Goal: Communication & Community: Share content

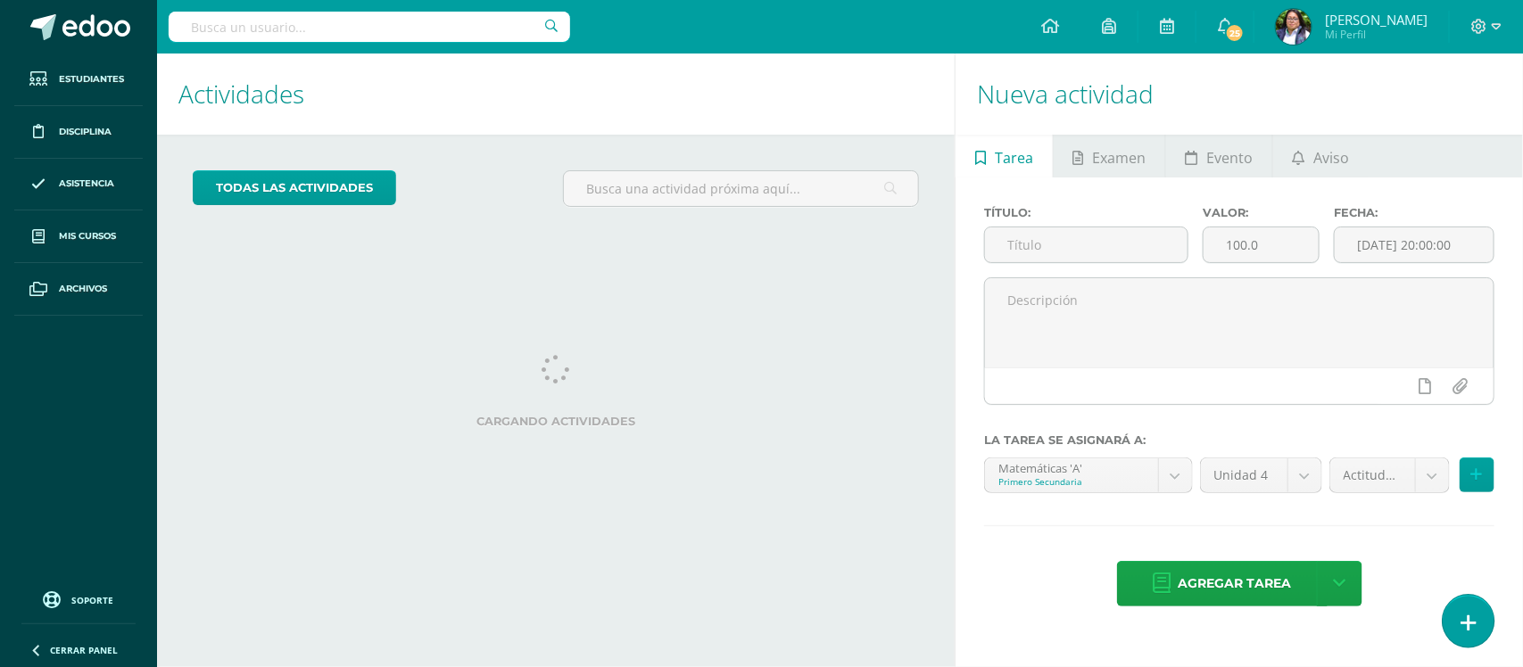
click at [1477, 633] on link at bounding box center [1468, 621] width 51 height 52
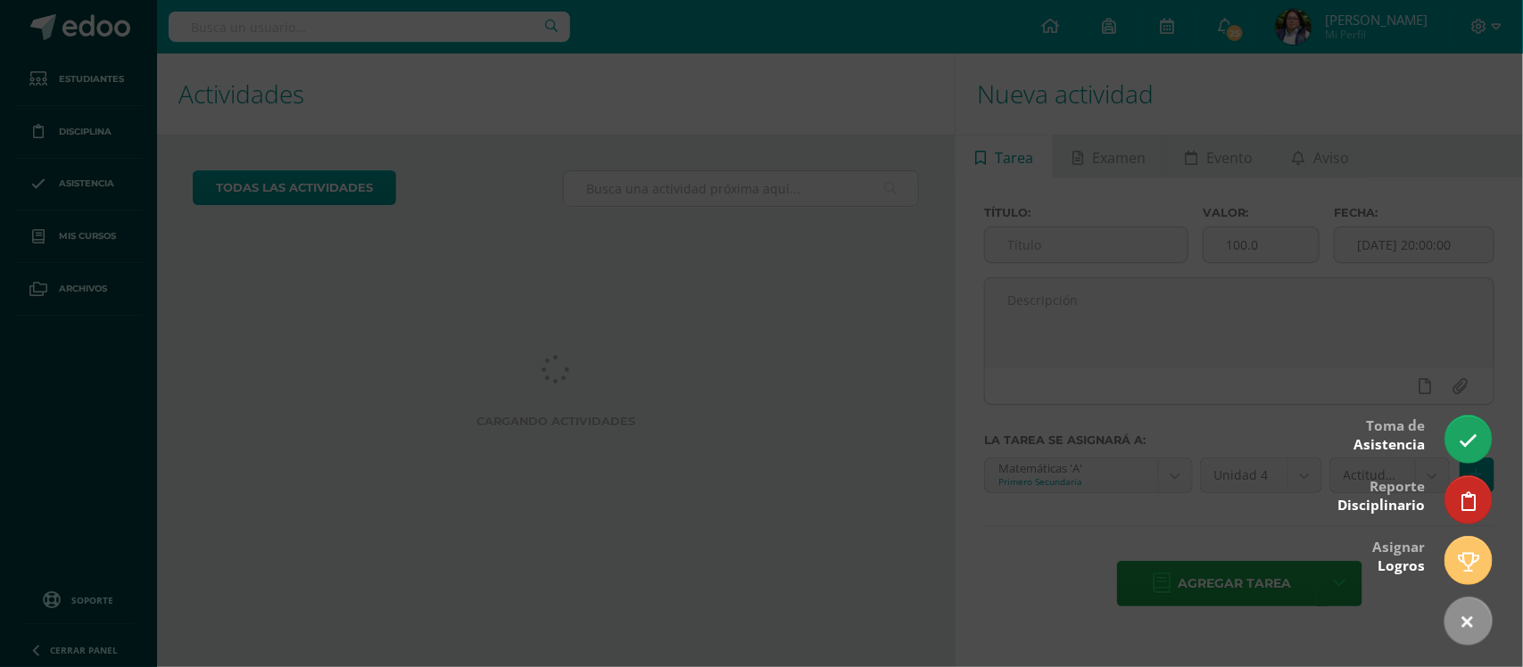
click at [1307, 348] on div at bounding box center [761, 333] width 1523 height 667
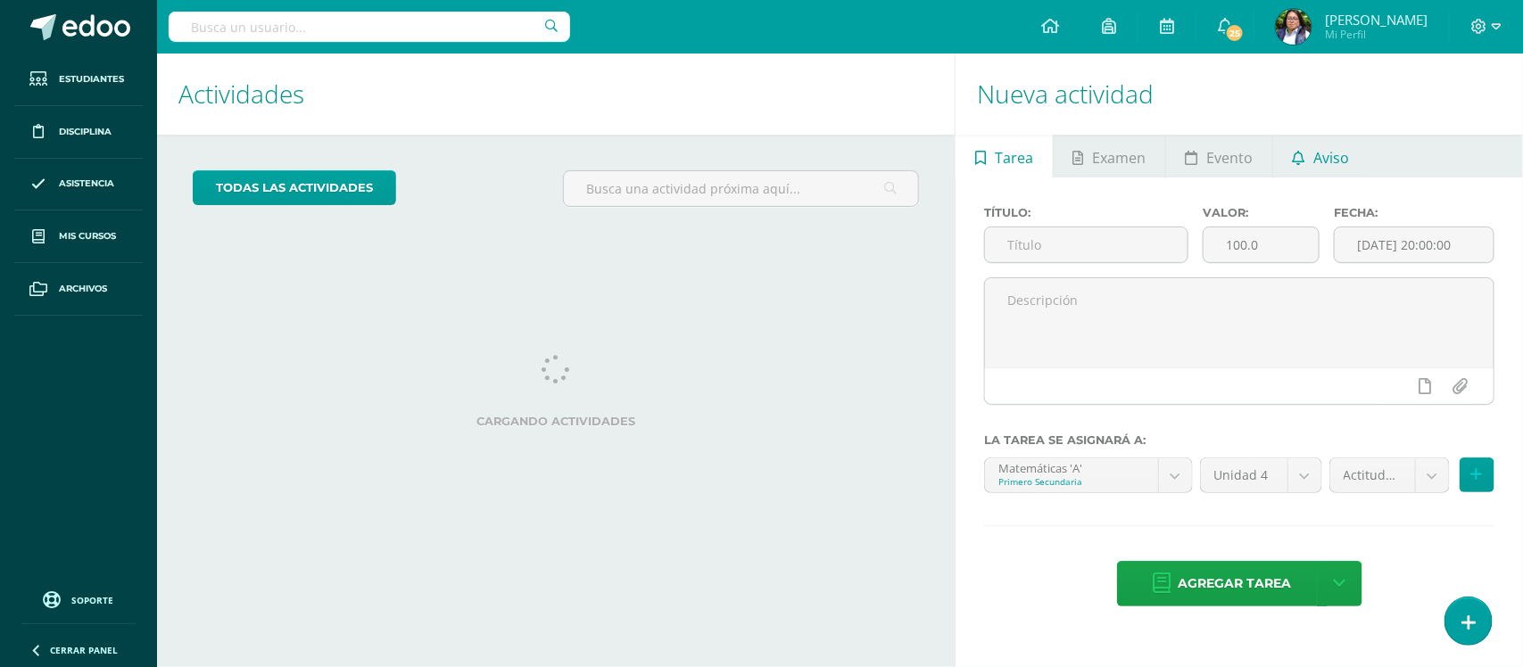
click at [1314, 161] on span "Aviso" at bounding box center [1332, 158] width 36 height 43
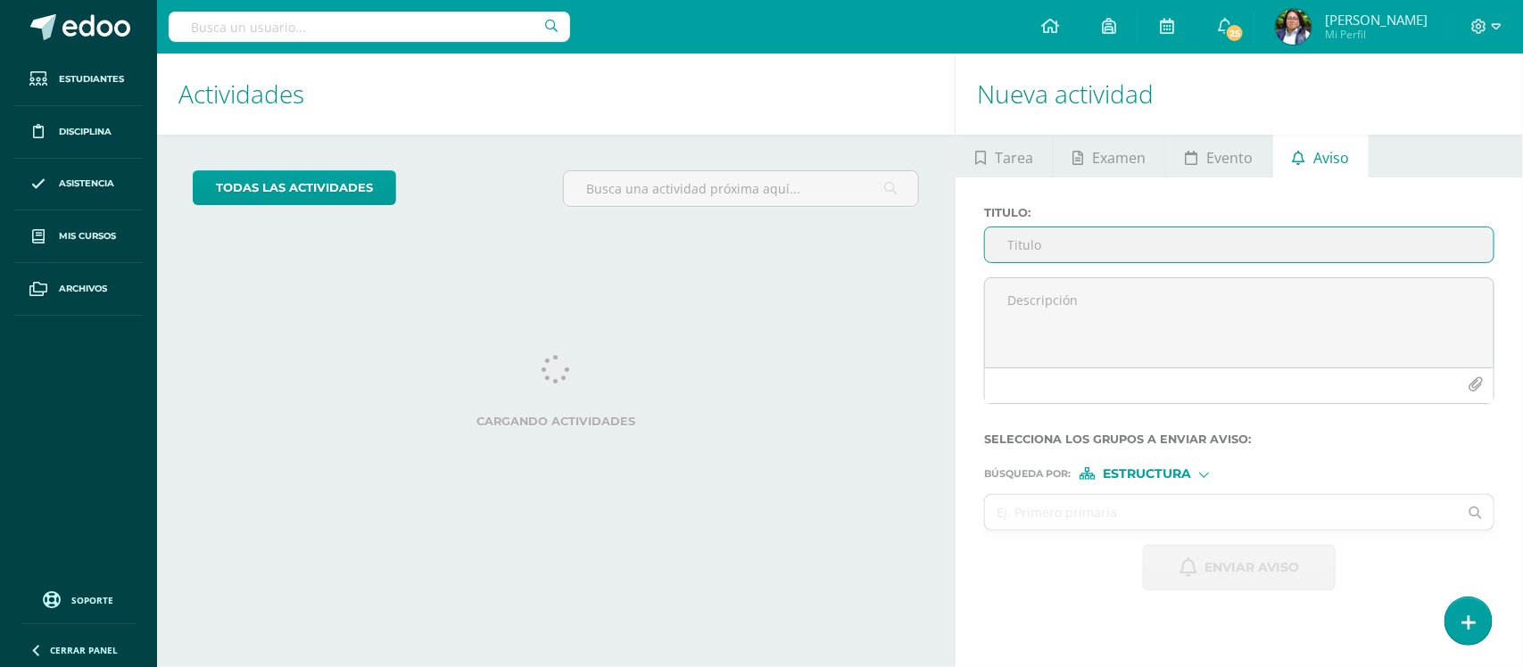
paste input "Turnos para actividad [DATE]"
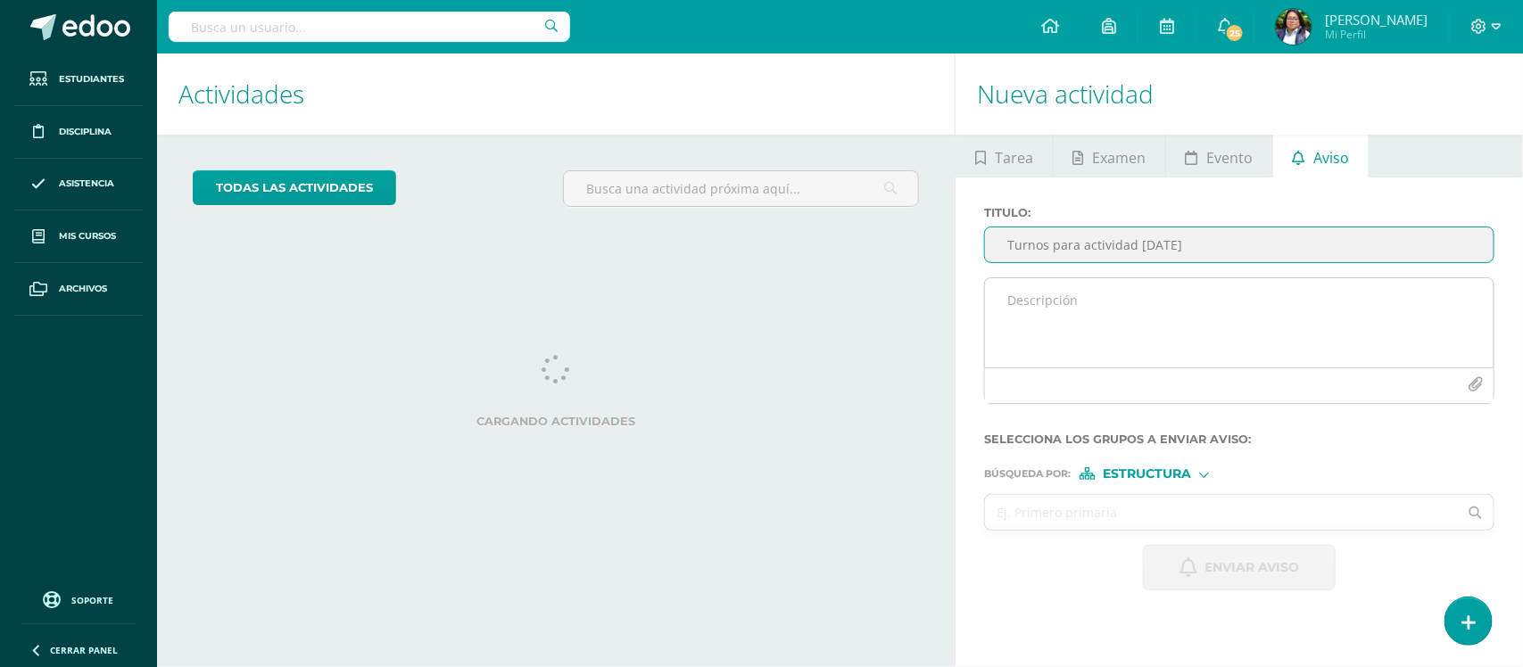
type input "Turnos para actividad [DATE]"
click at [1171, 312] on textarea at bounding box center [1239, 322] width 509 height 89
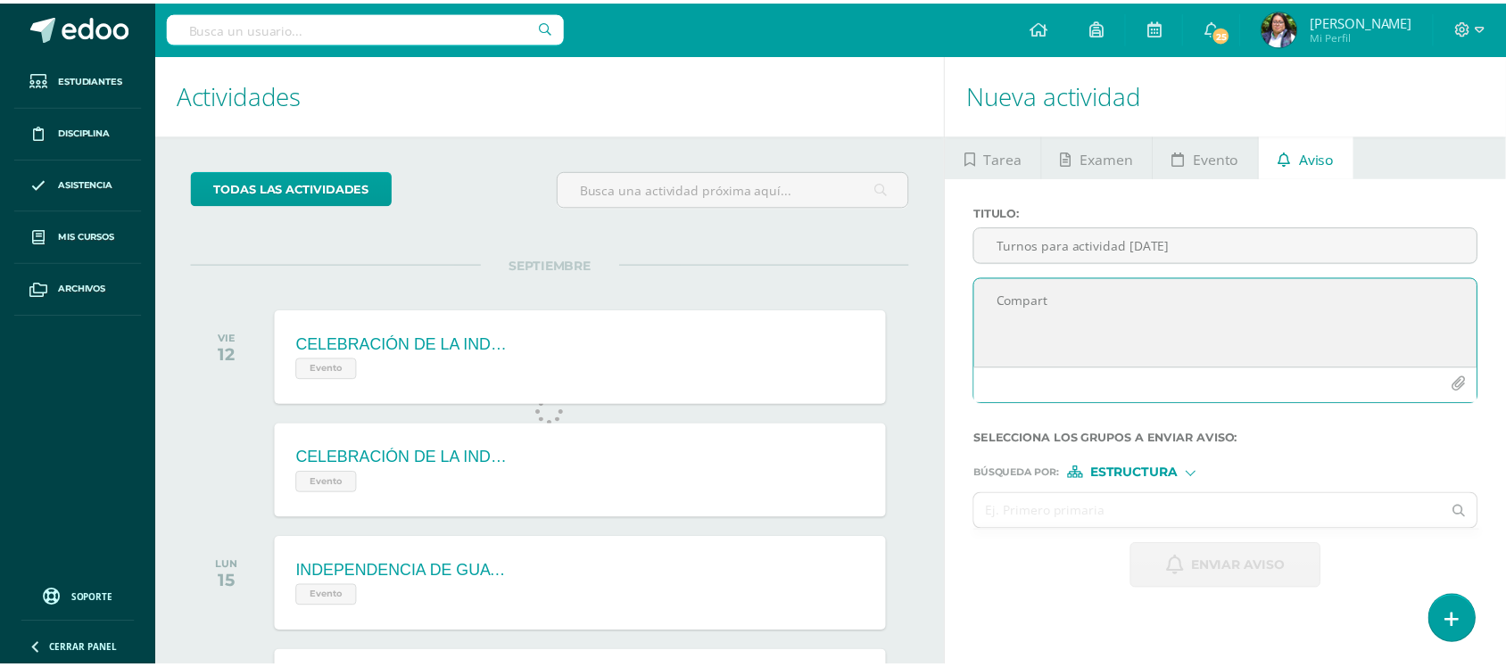
scroll to position [177, 0]
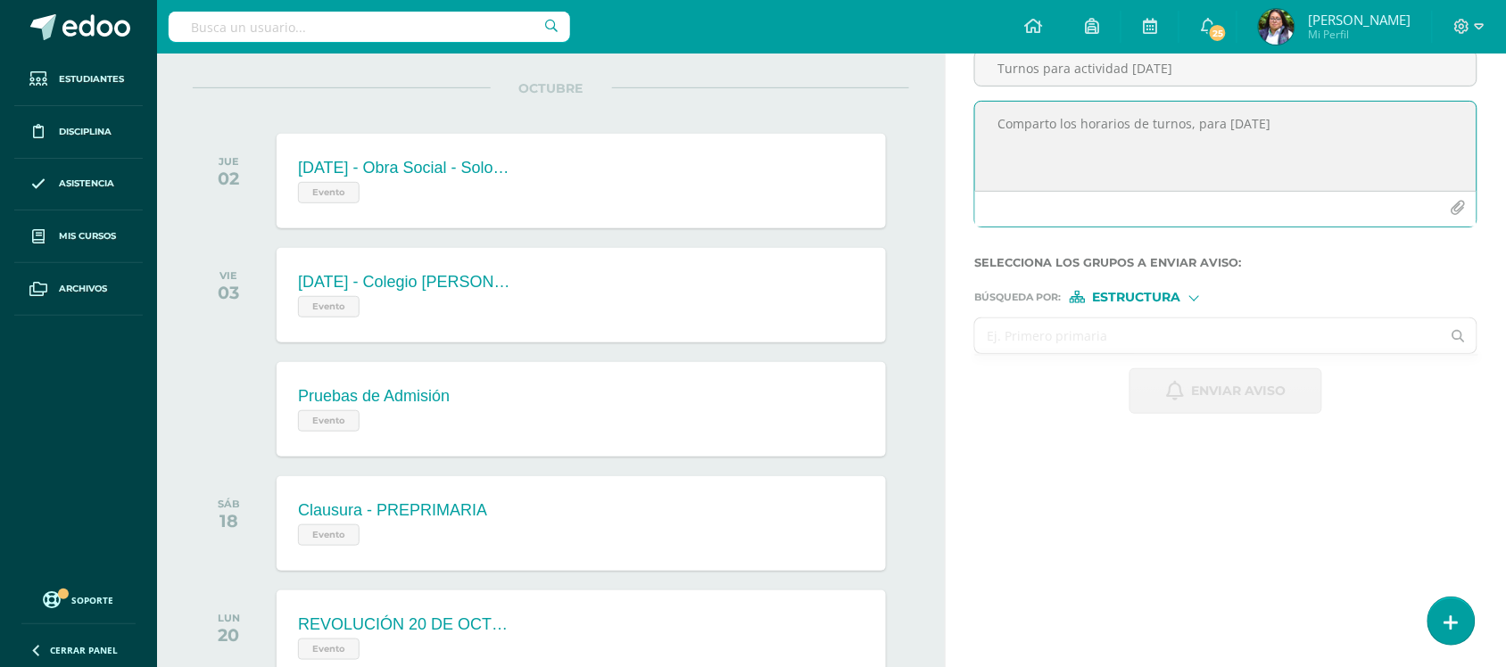
type textarea "Comparto los horarios de turnos, para [DATE]"
click at [1120, 340] on input "text" at bounding box center [1208, 336] width 466 height 35
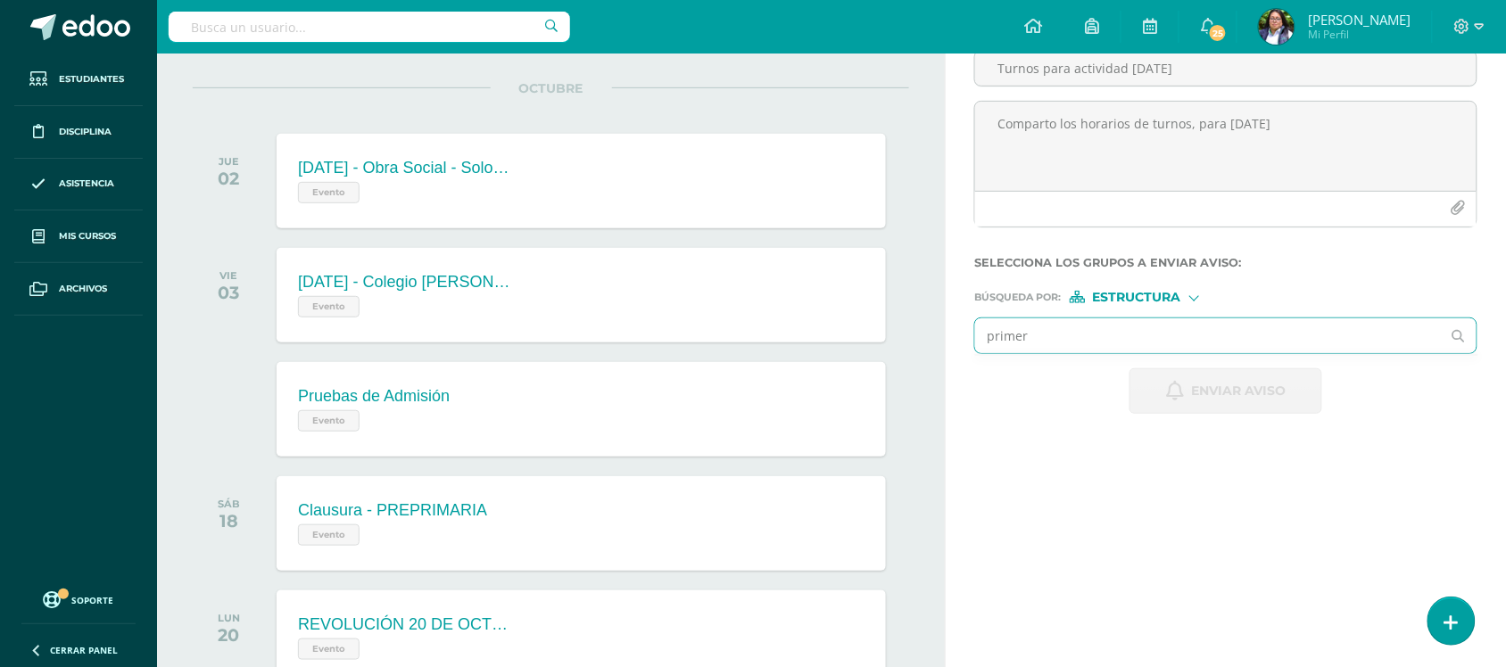
type input "primero"
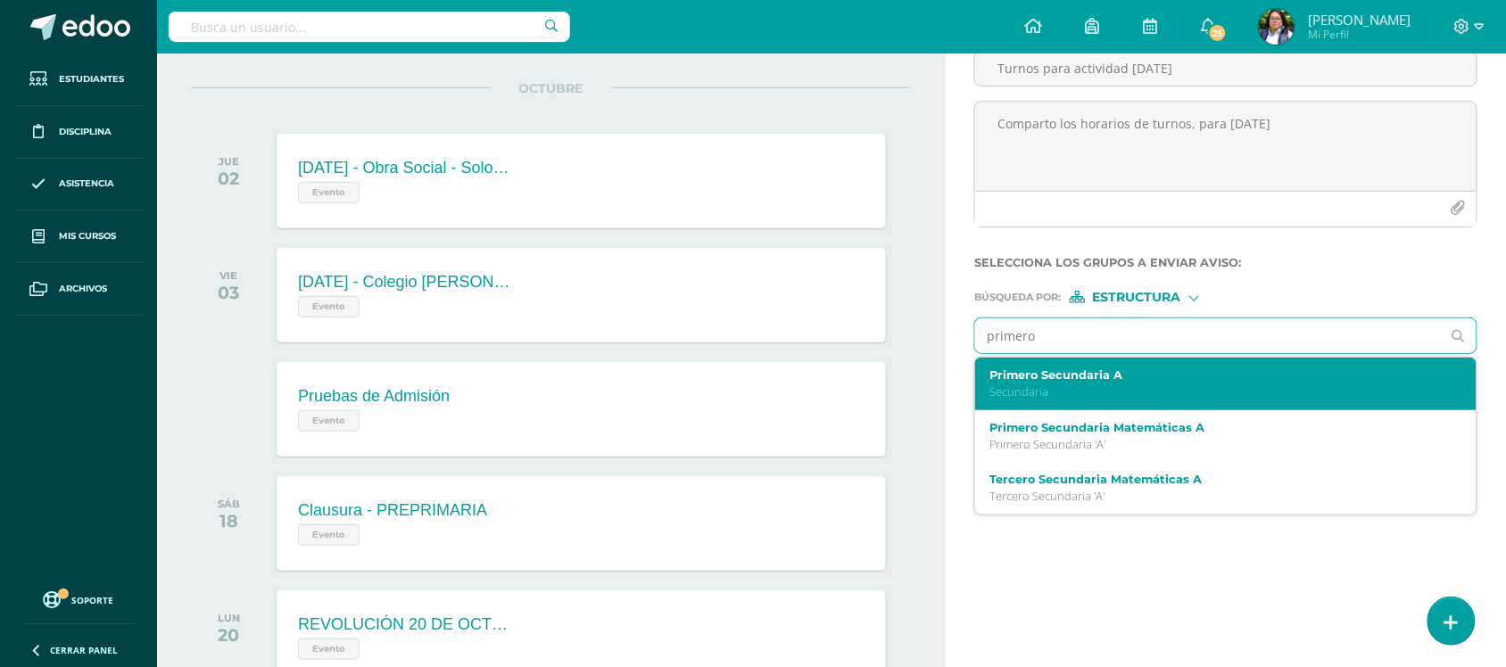
click at [1103, 382] on label "Primero Secundaria A" at bounding box center [1215, 374] width 452 height 13
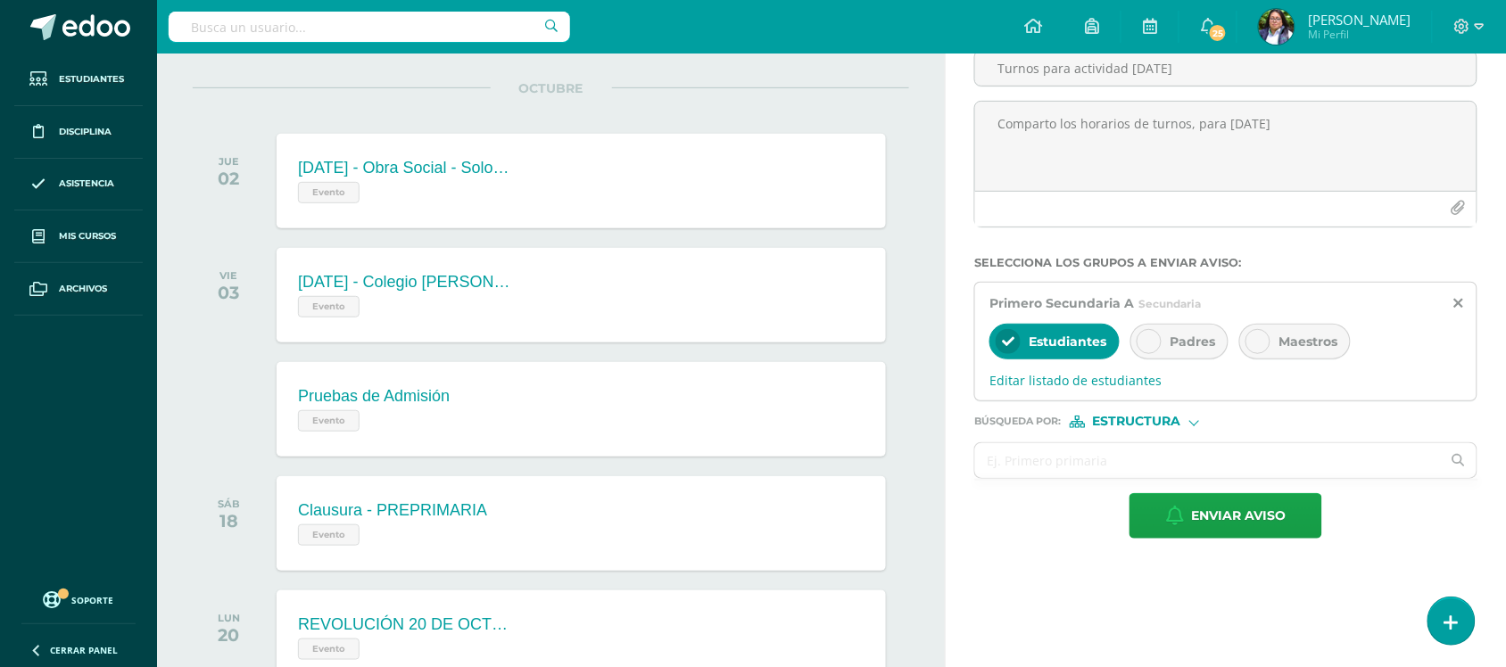
click at [1198, 350] on span "Padres" at bounding box center [1193, 342] width 46 height 16
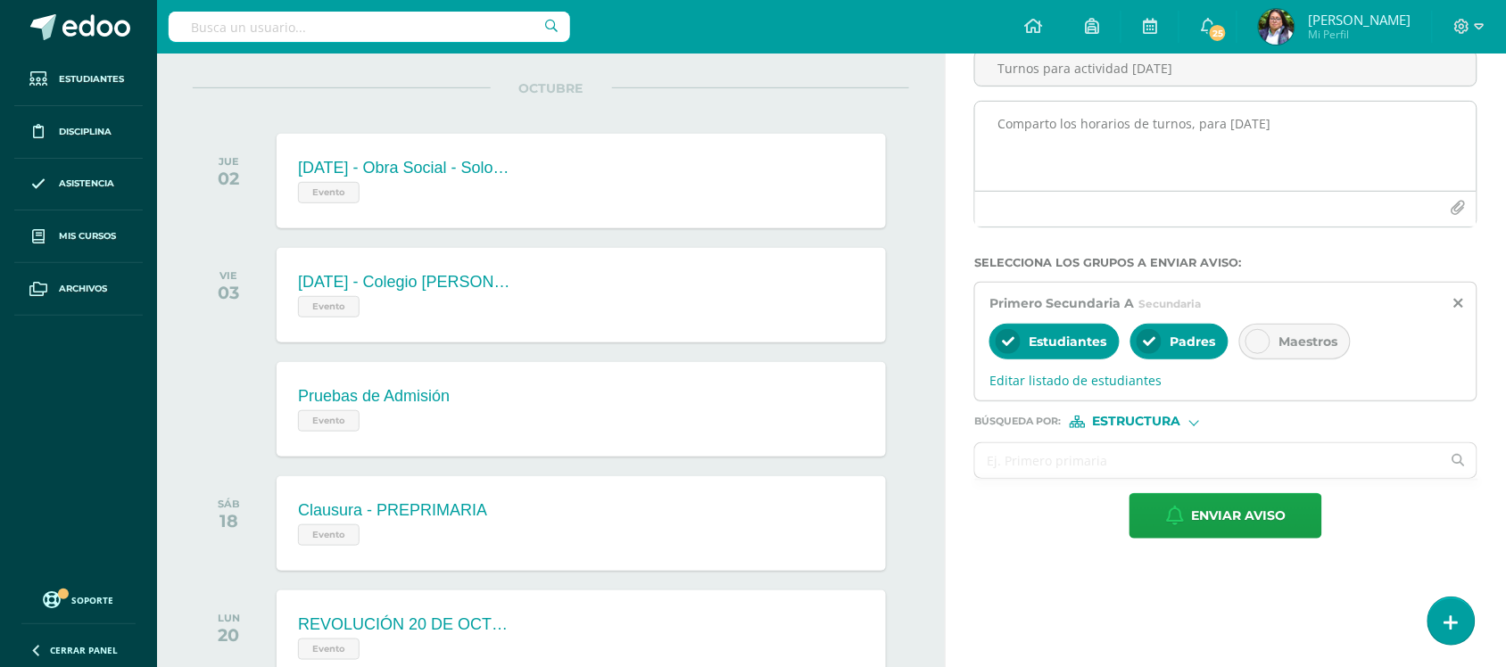
click at [1448, 214] on button "button" at bounding box center [1458, 208] width 35 height 35
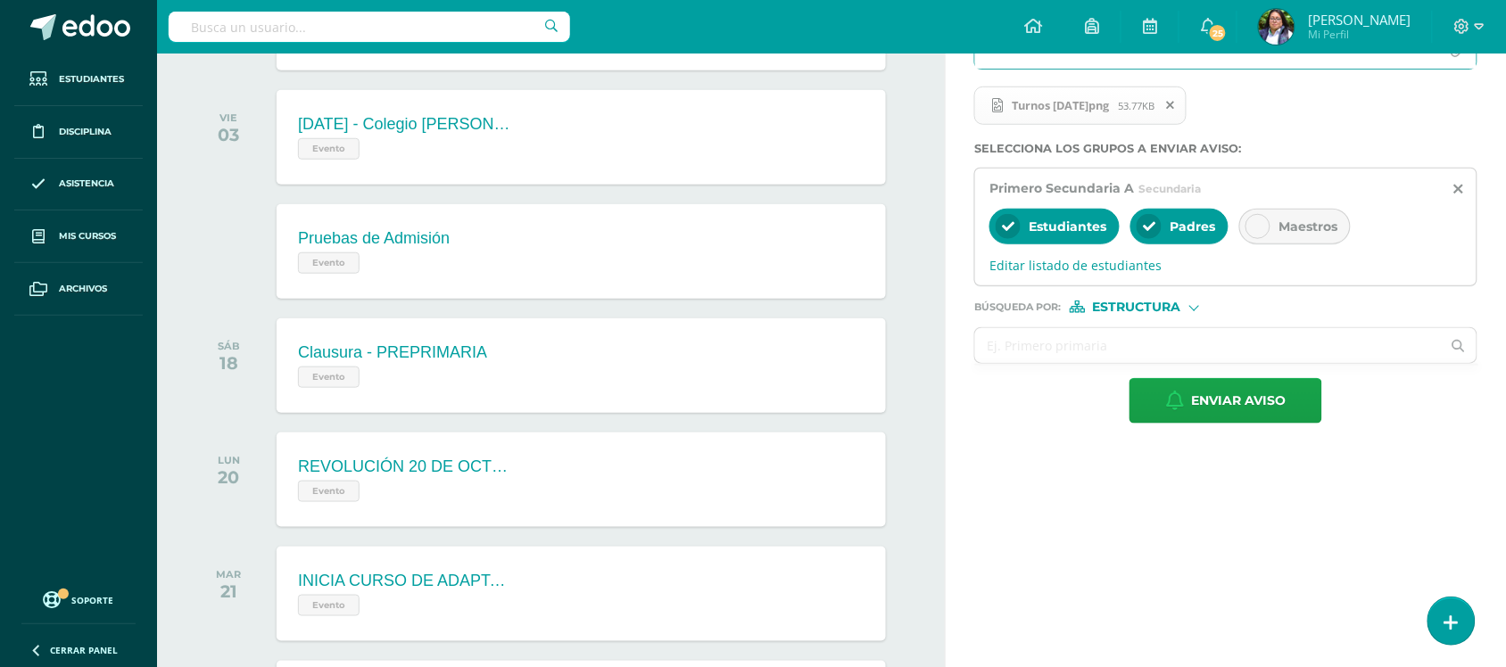
scroll to position [309, 0]
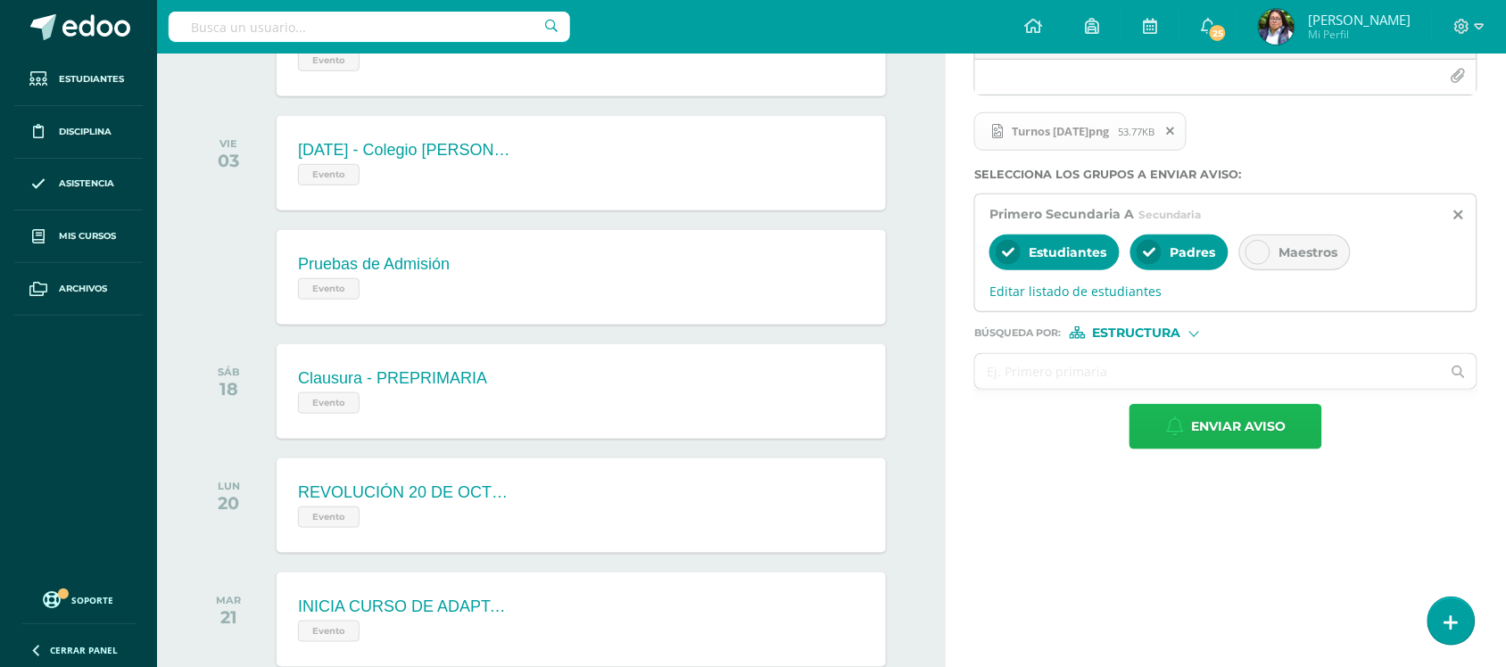
click at [1233, 439] on span "Enviar aviso" at bounding box center [1238, 427] width 95 height 44
